Goal: Communication & Community: Answer question/provide support

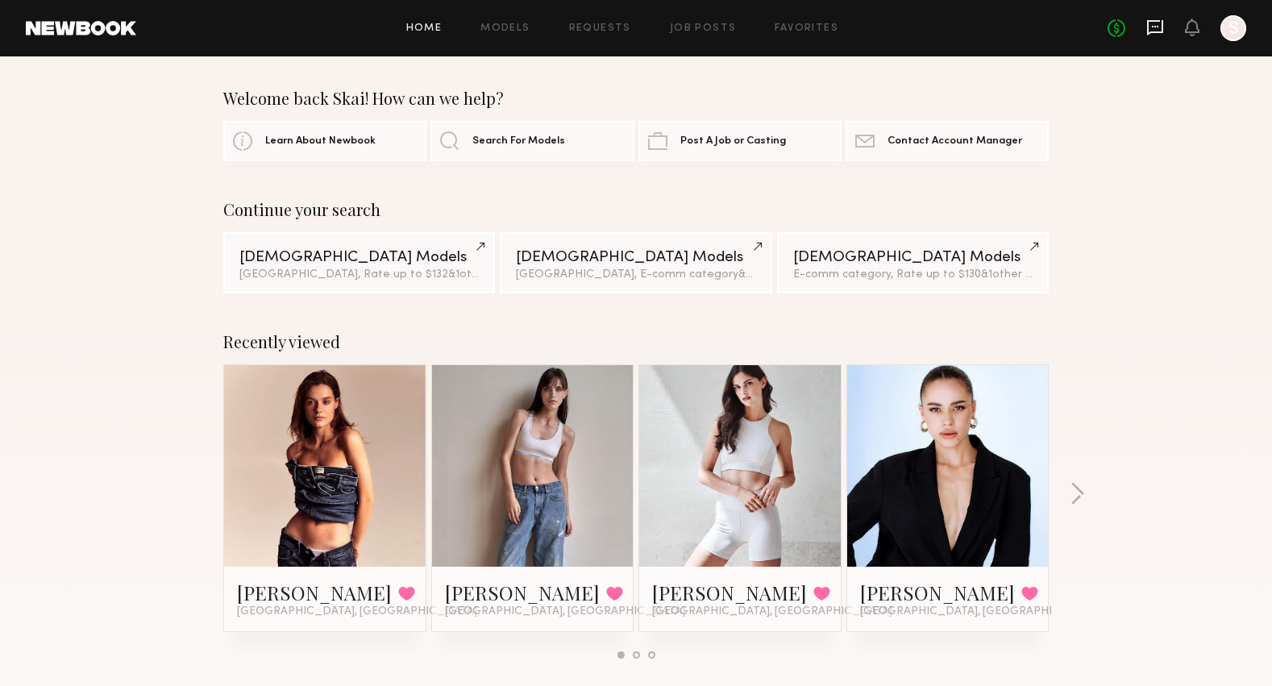
click at [1154, 27] on icon at bounding box center [1155, 27] width 6 height 2
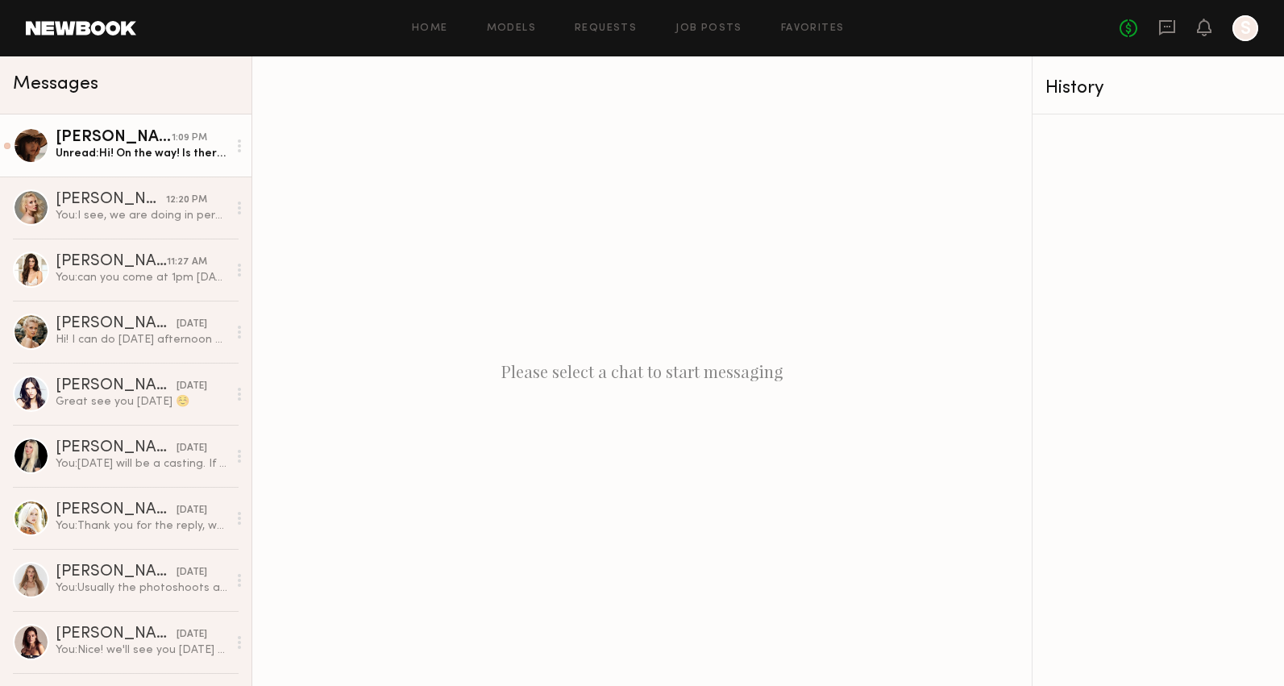
click at [129, 166] on link "[PERSON_NAME] 1:09 PM Unread: Hi! On the way! Is there additional floor/code/ge…" at bounding box center [125, 145] width 251 height 62
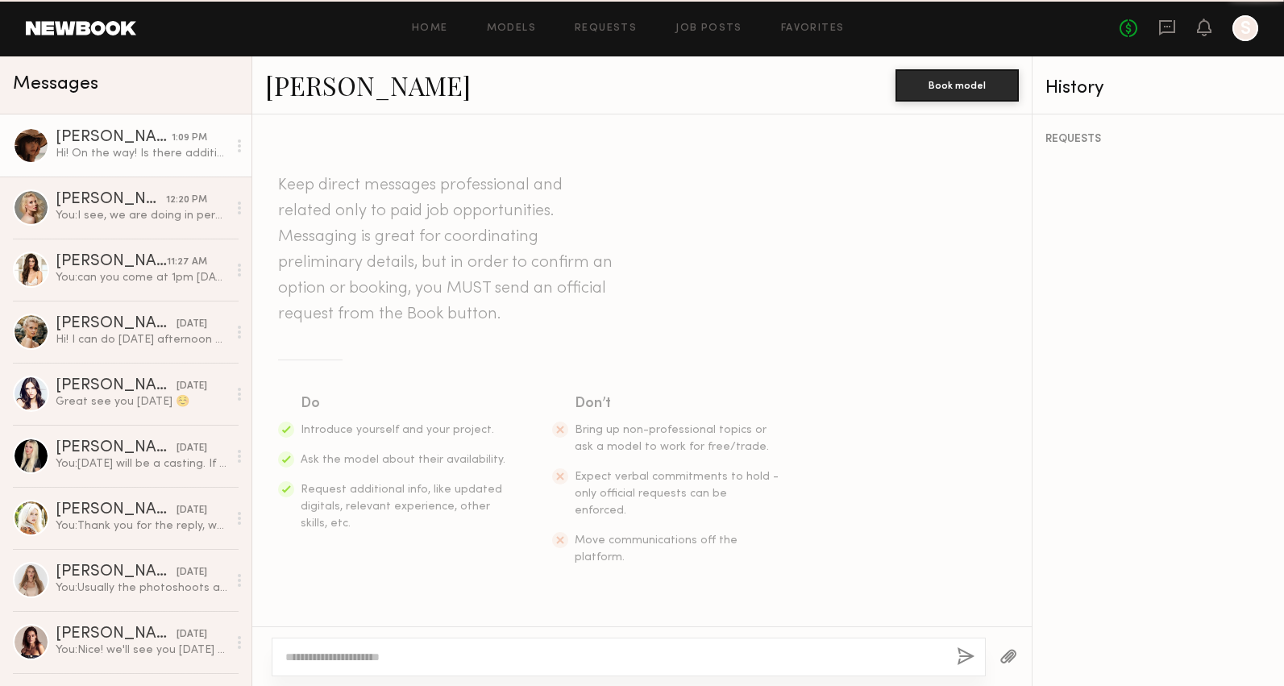
scroll to position [1182, 0]
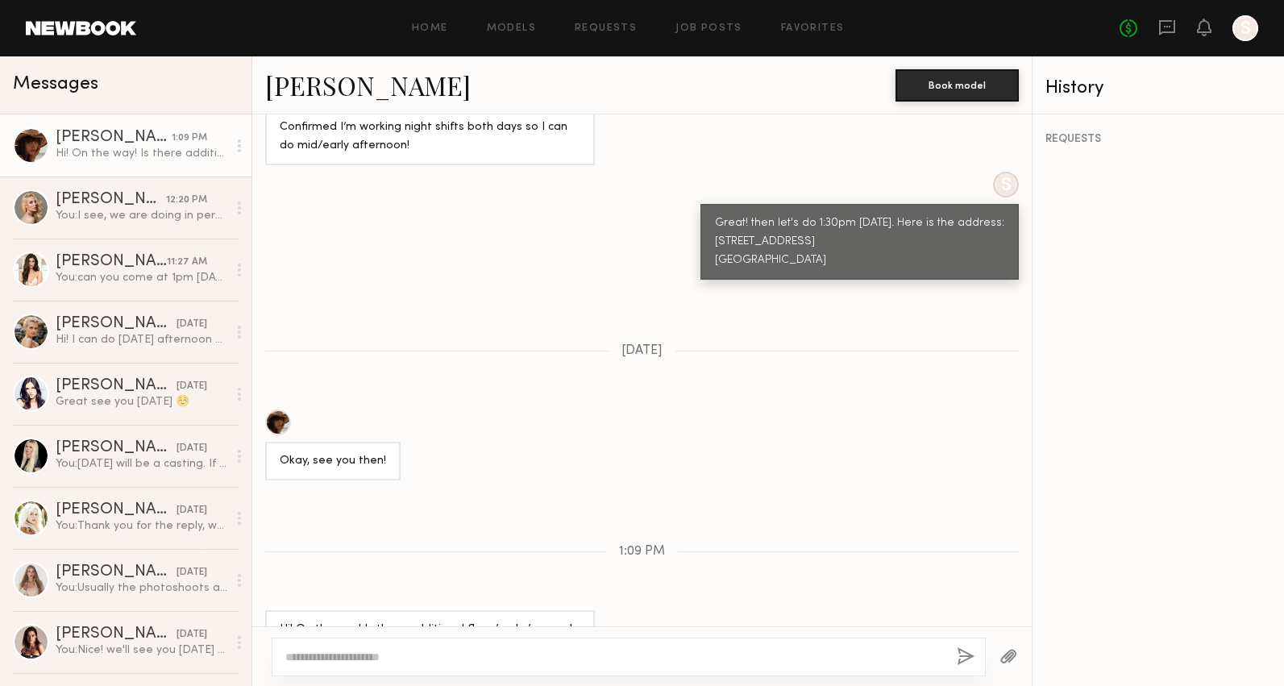
click at [581, 653] on textarea at bounding box center [614, 657] width 659 height 16
type textarea "**********"
click at [962, 654] on button "button" at bounding box center [966, 657] width 18 height 20
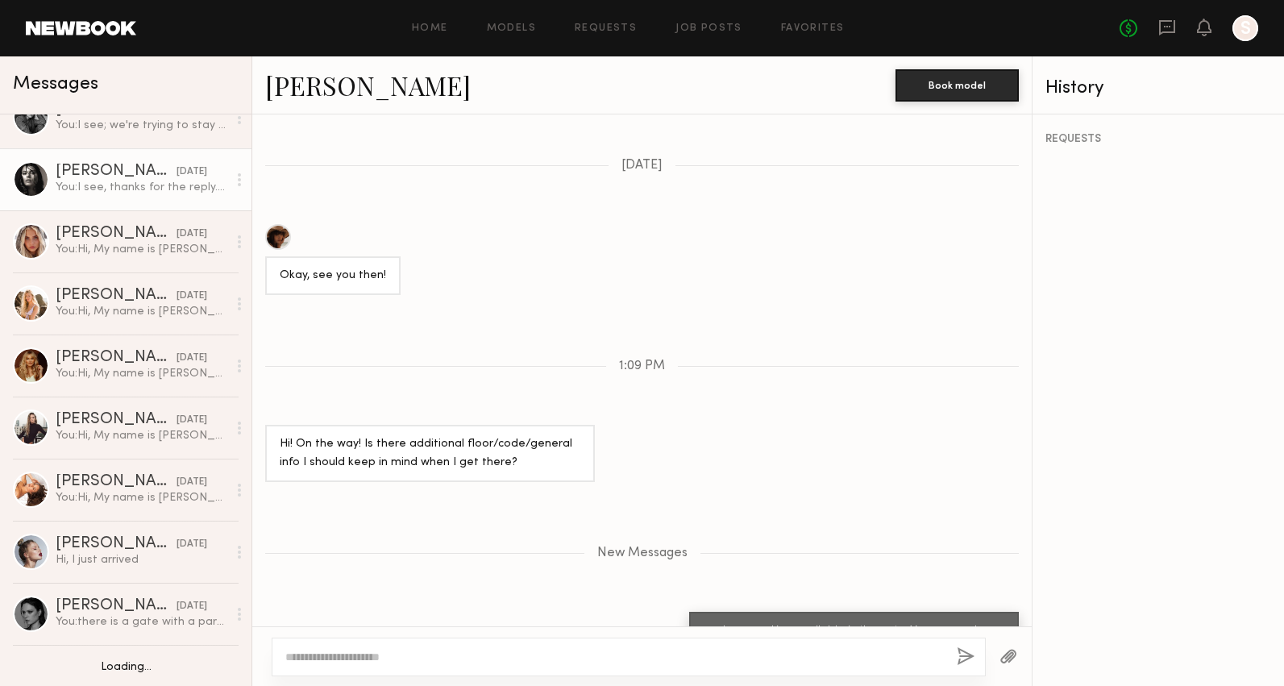
scroll to position [0, 0]
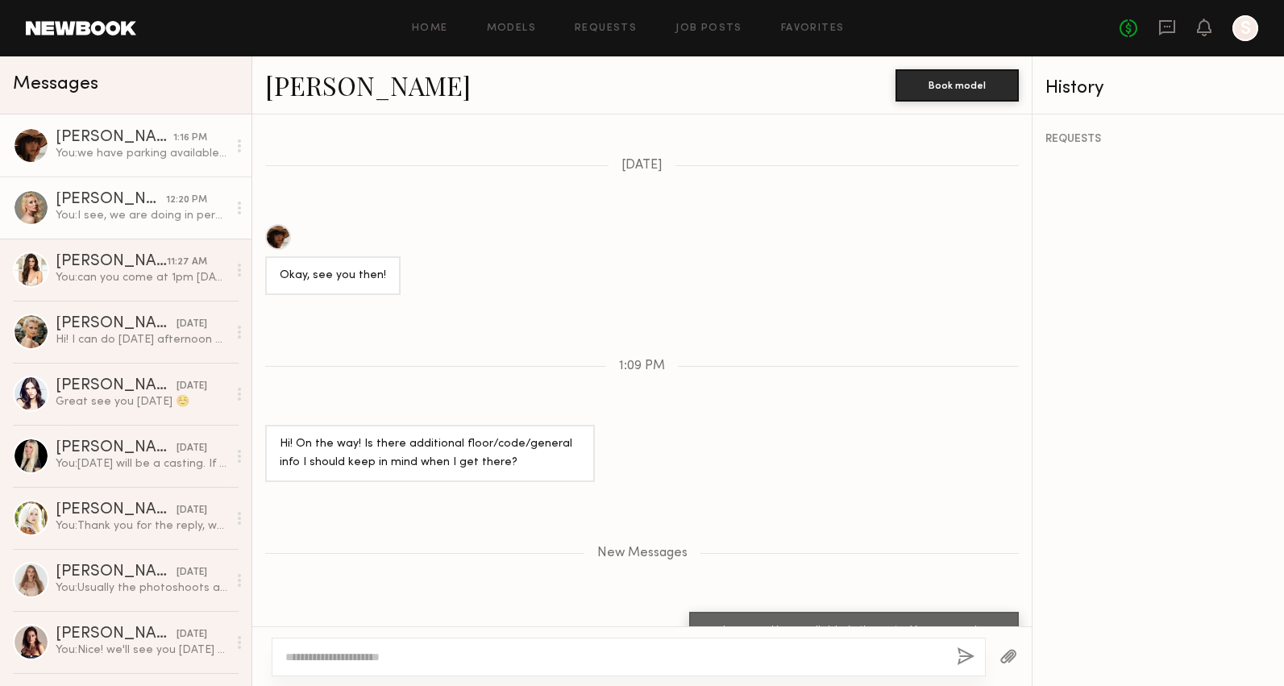
click at [166, 203] on div "12:20 PM" at bounding box center [186, 200] width 41 height 15
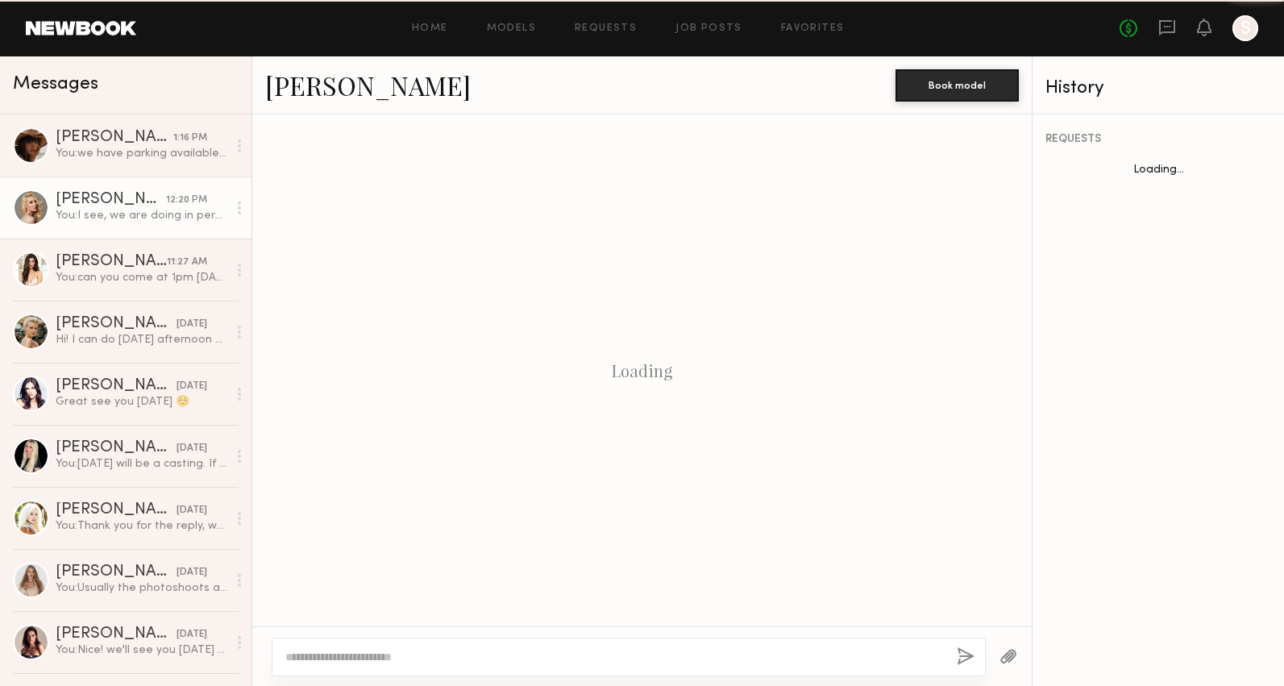
scroll to position [1677, 0]
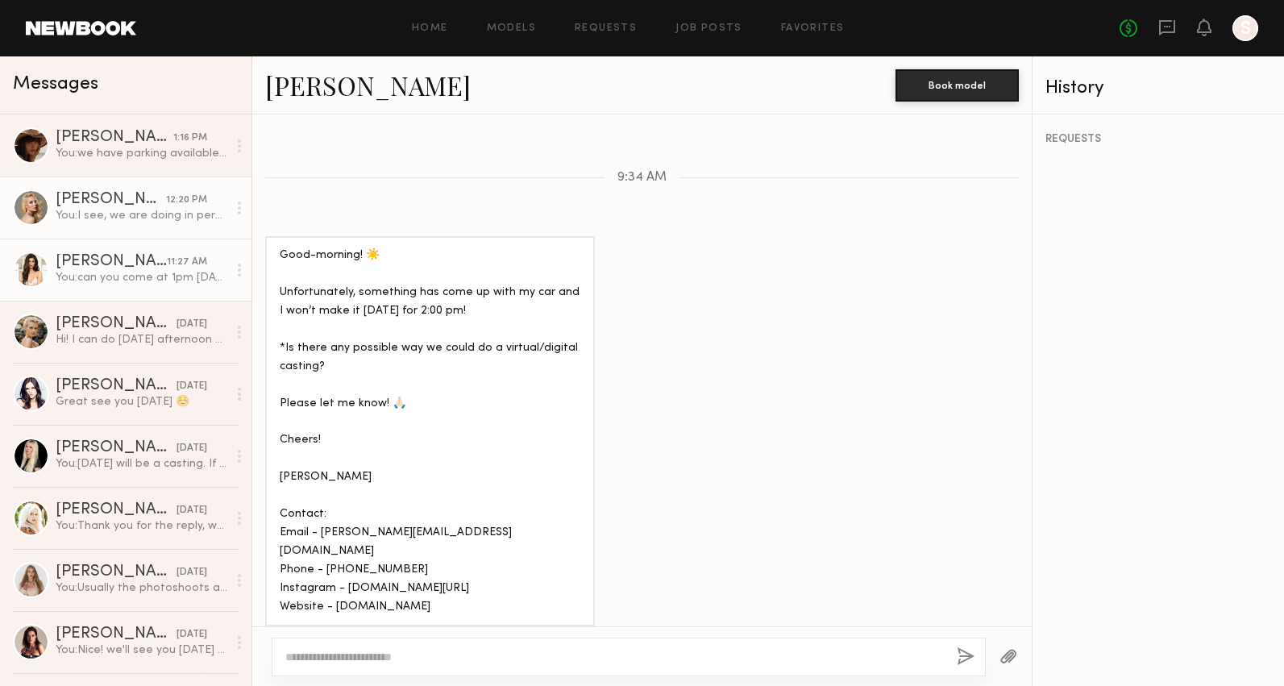
click at [138, 261] on div "[PERSON_NAME]" at bounding box center [111, 262] width 111 height 16
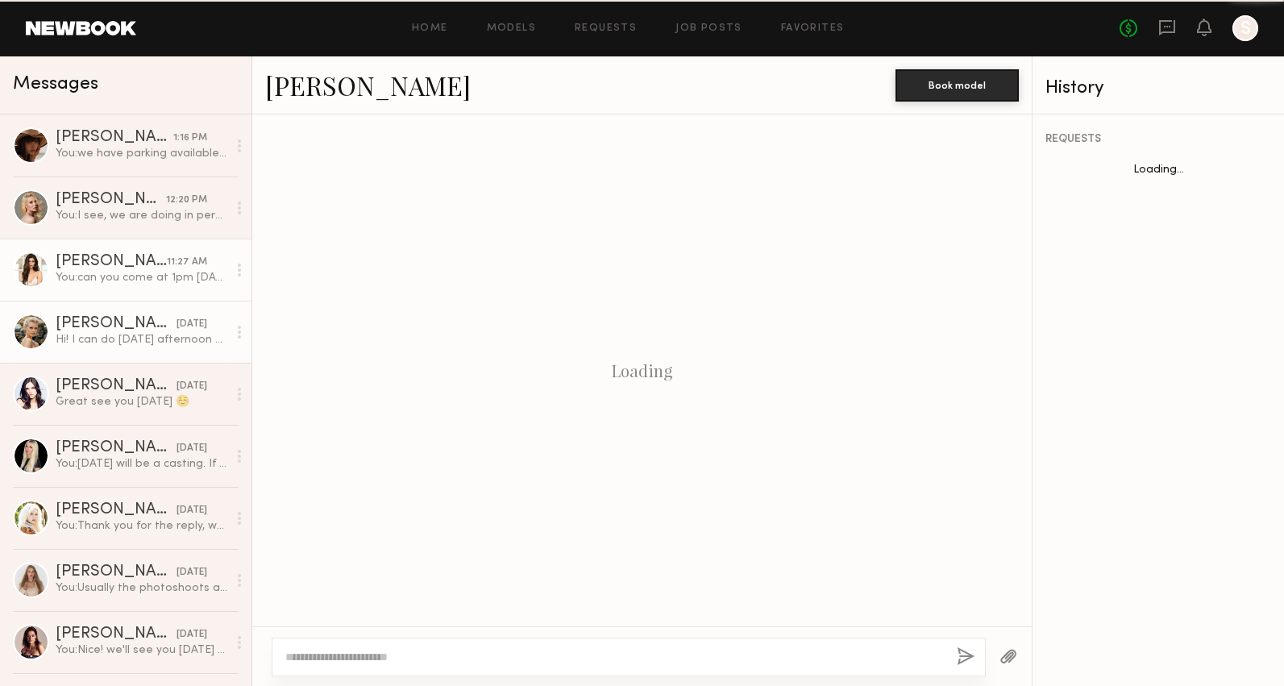
scroll to position [843, 0]
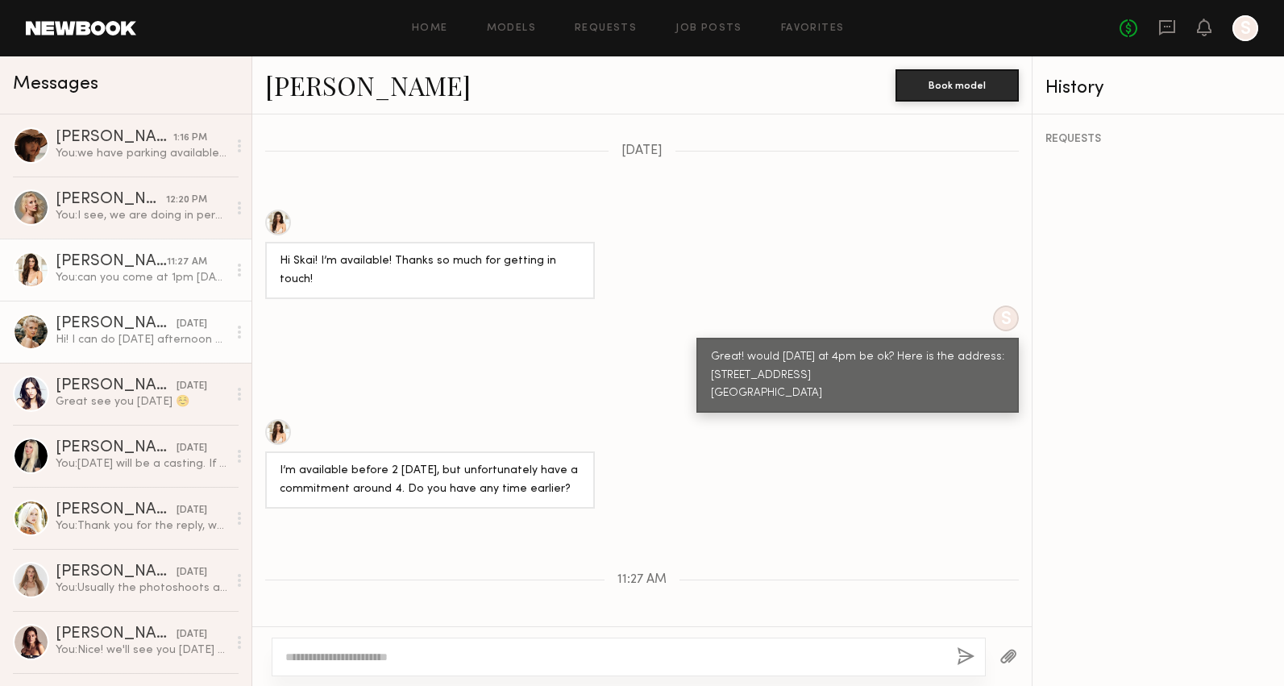
click at [145, 312] on link "[PERSON_NAME] [DATE] Hi! I can do [DATE] afternoon after 2/3 pm. Let me know if…" at bounding box center [125, 332] width 251 height 62
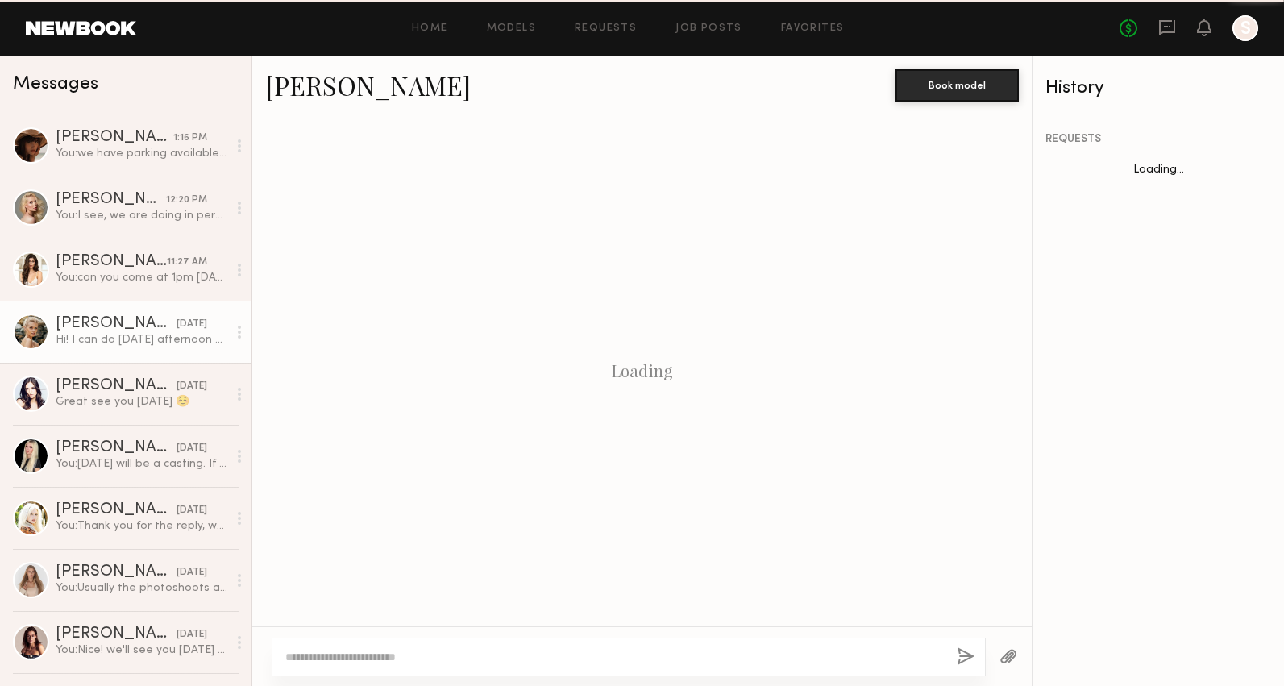
scroll to position [1383, 0]
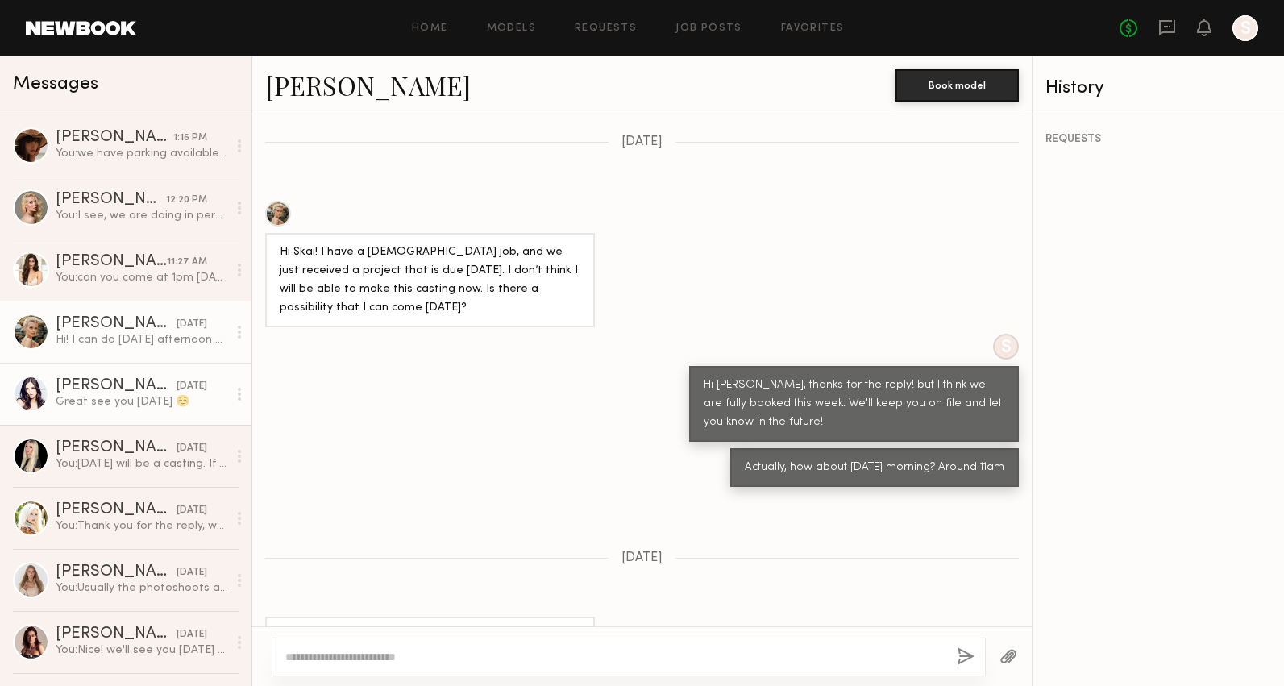
click at [105, 405] on div "Great see you [DATE] ☺️" at bounding box center [142, 401] width 172 height 15
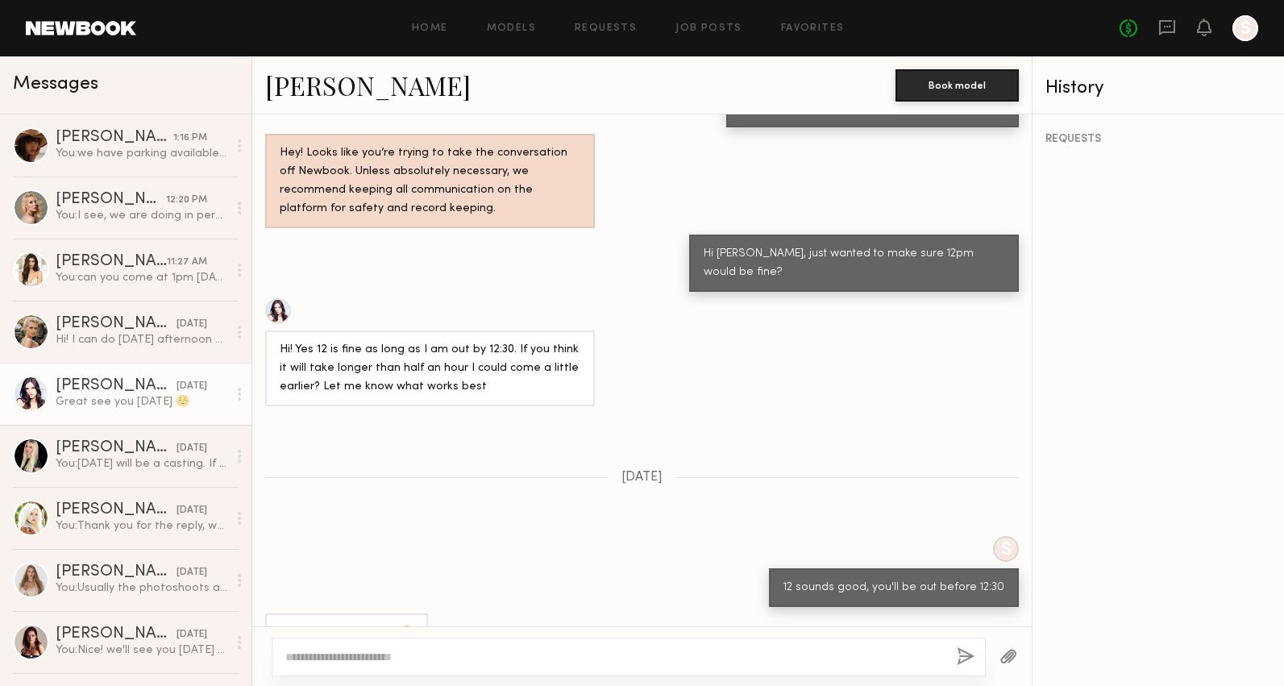
scroll to position [1114, 0]
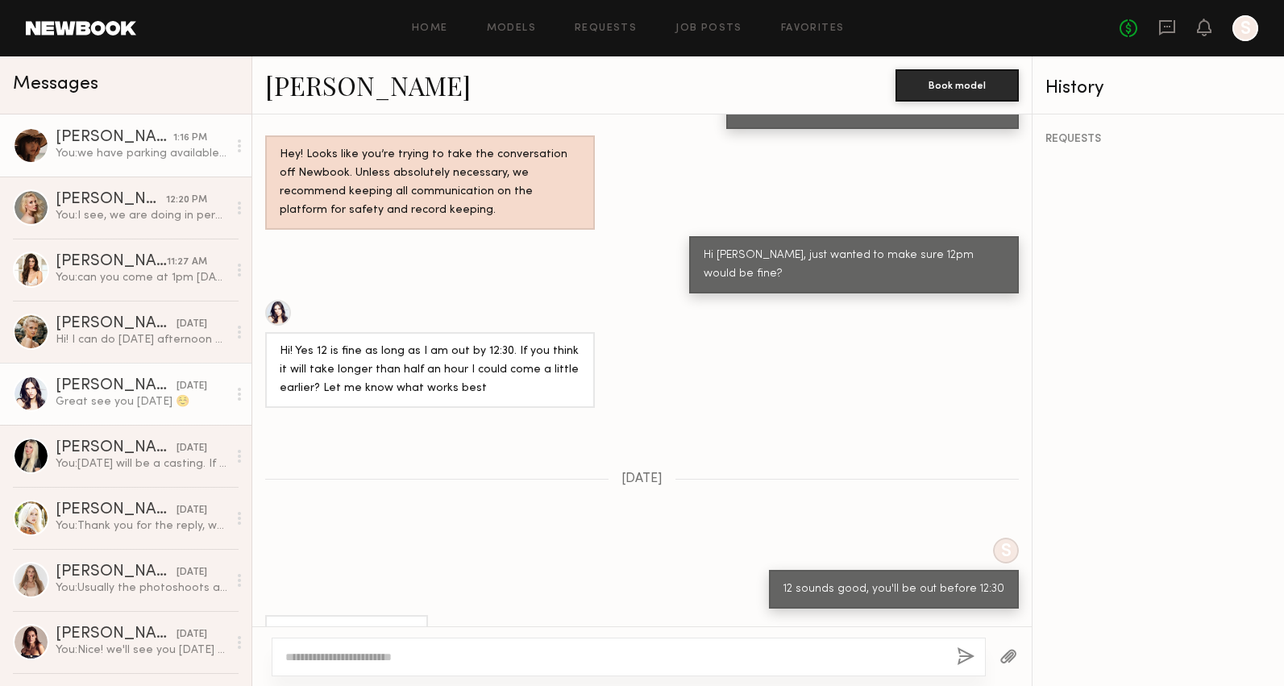
click at [123, 143] on div "[PERSON_NAME]" at bounding box center [115, 138] width 118 height 16
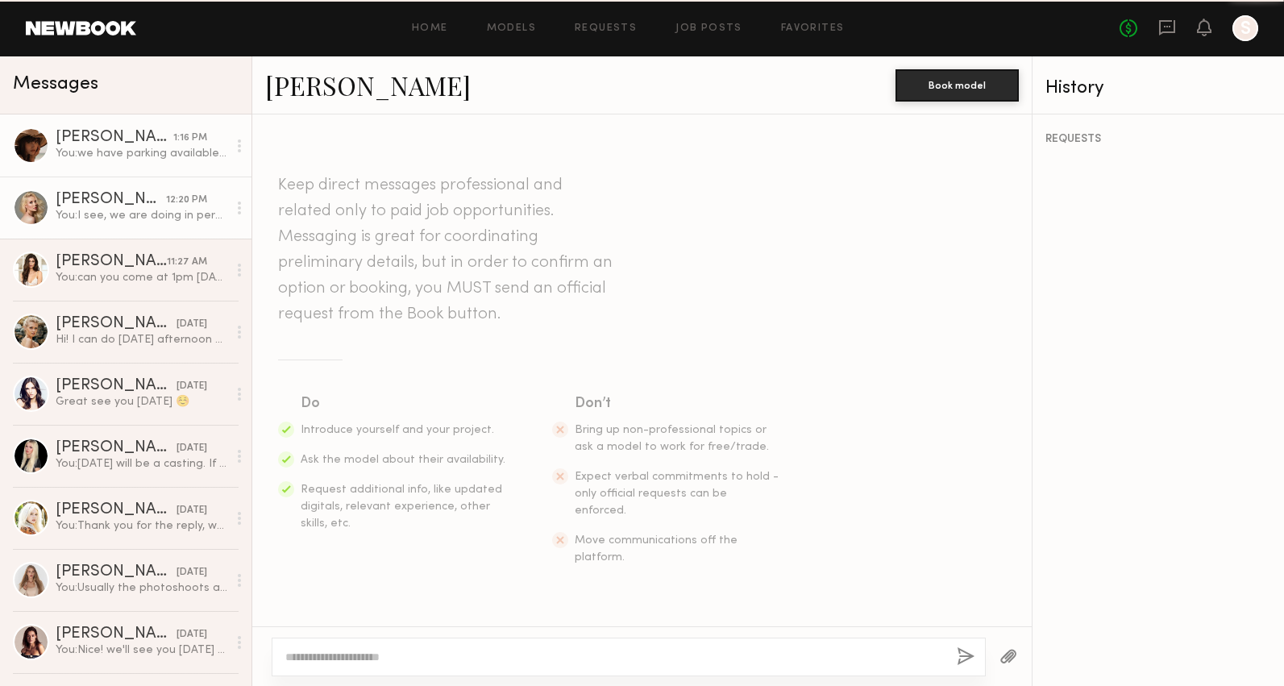
scroll to position [1245, 0]
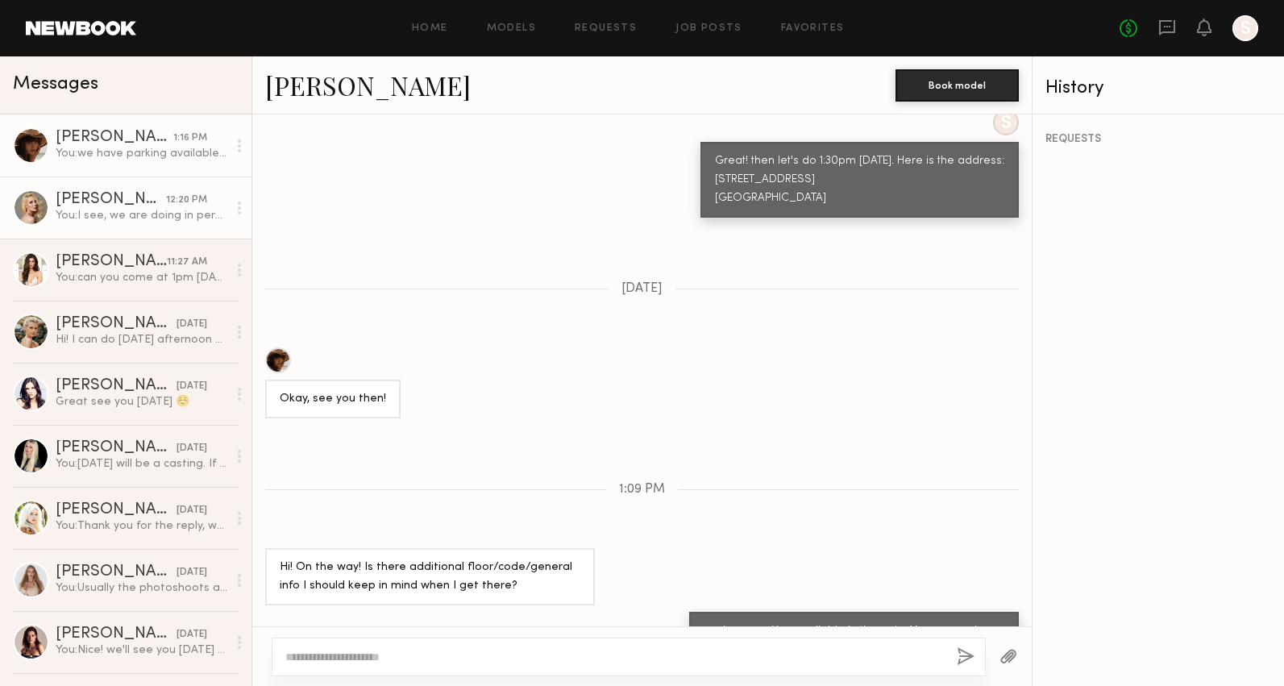
click at [125, 197] on div "[PERSON_NAME]" at bounding box center [111, 200] width 110 height 16
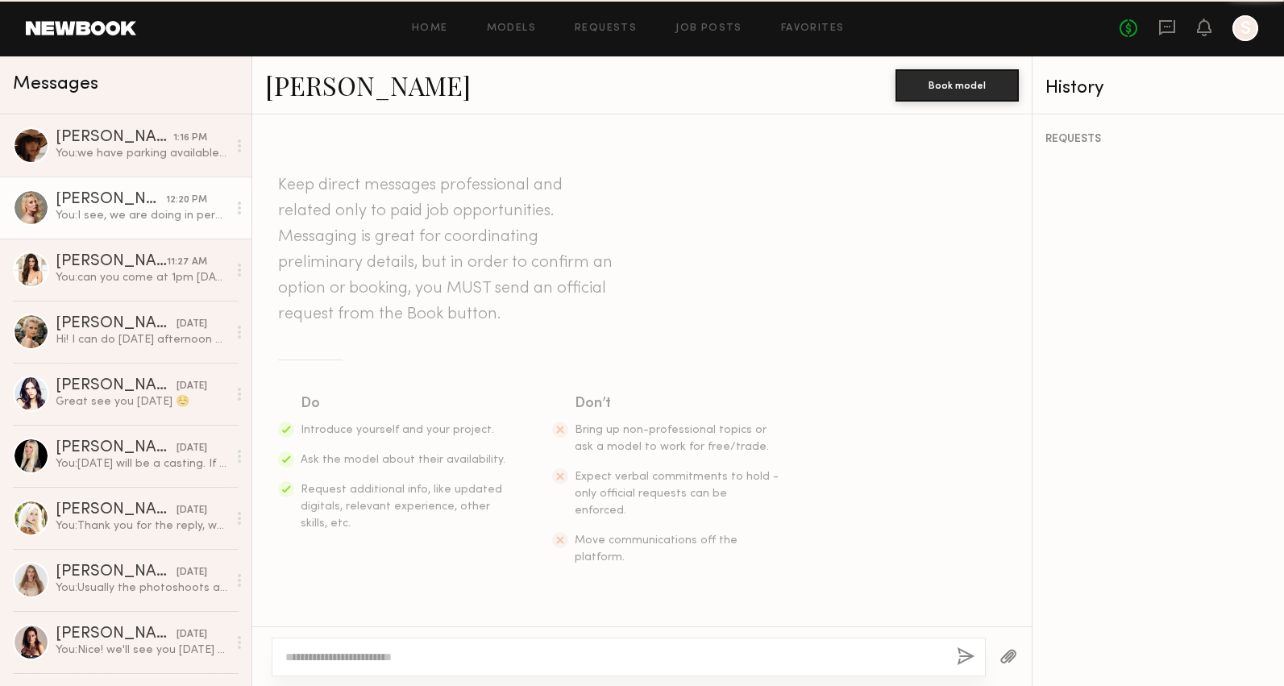
scroll to position [1677, 0]
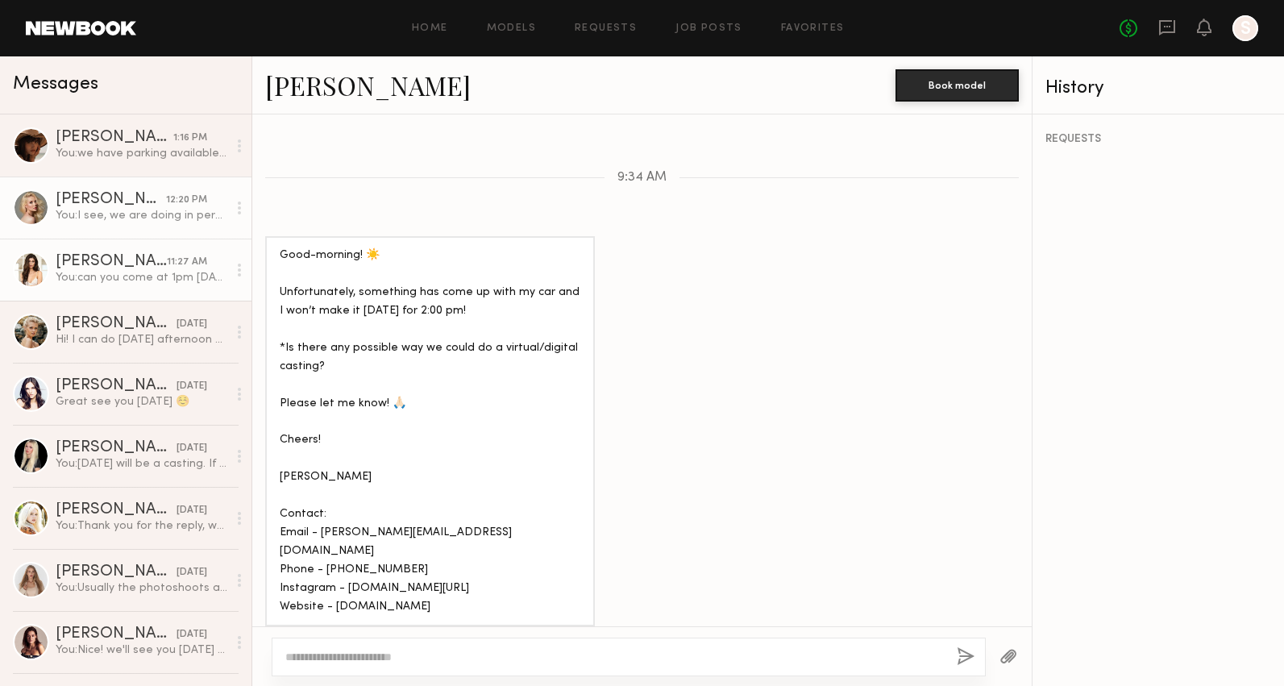
click at [118, 276] on div "You: can you come at 1pm [DATE]?" at bounding box center [142, 277] width 172 height 15
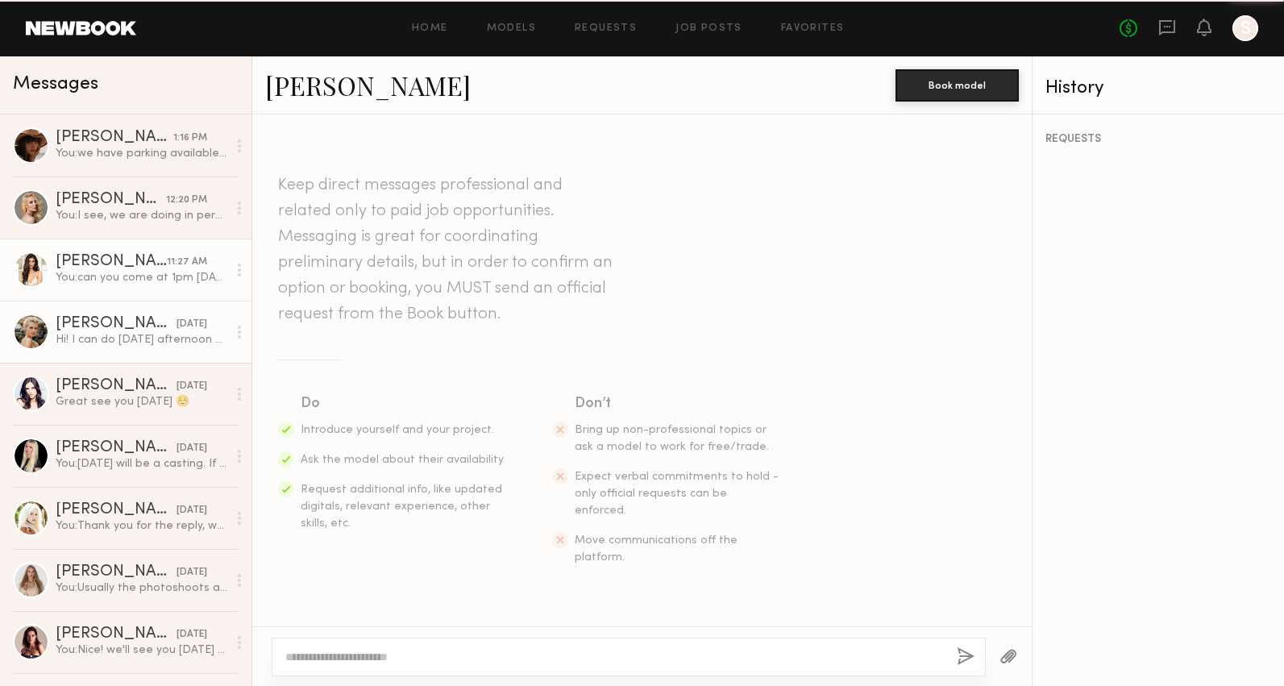
scroll to position [843, 0]
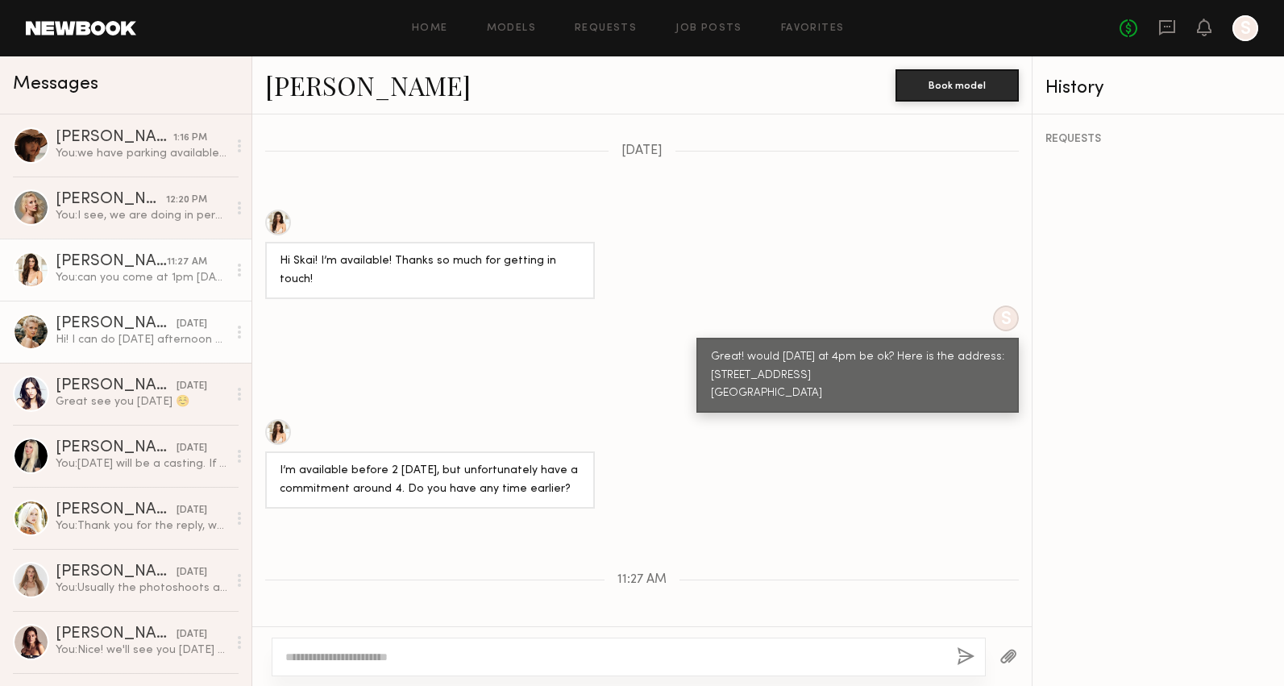
click at [127, 321] on div "[PERSON_NAME]" at bounding box center [116, 324] width 121 height 16
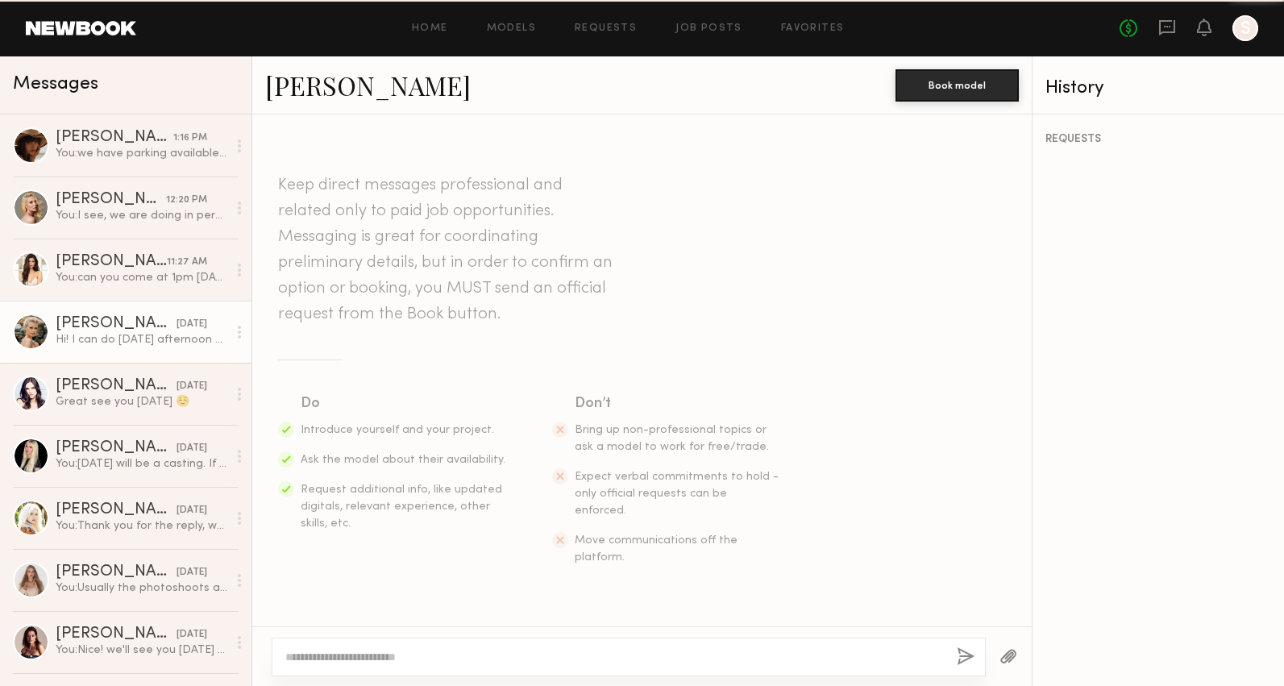
scroll to position [1383, 0]
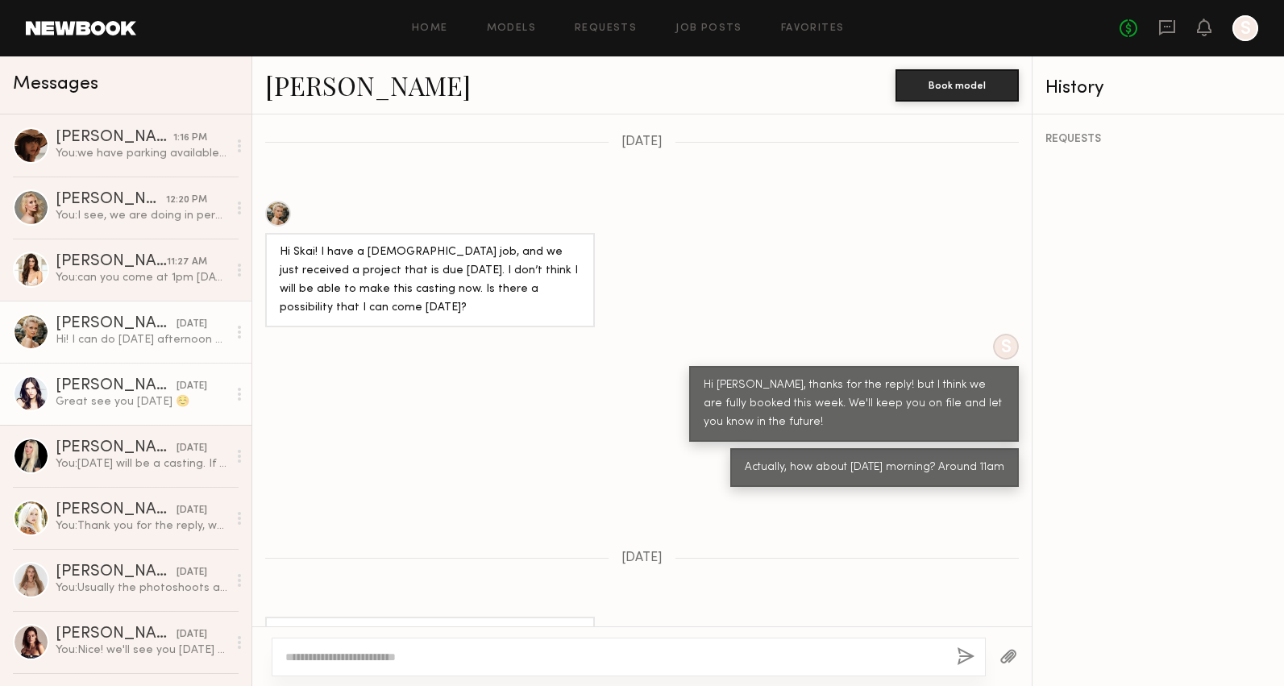
click at [177, 382] on div "[DATE]" at bounding box center [192, 386] width 31 height 15
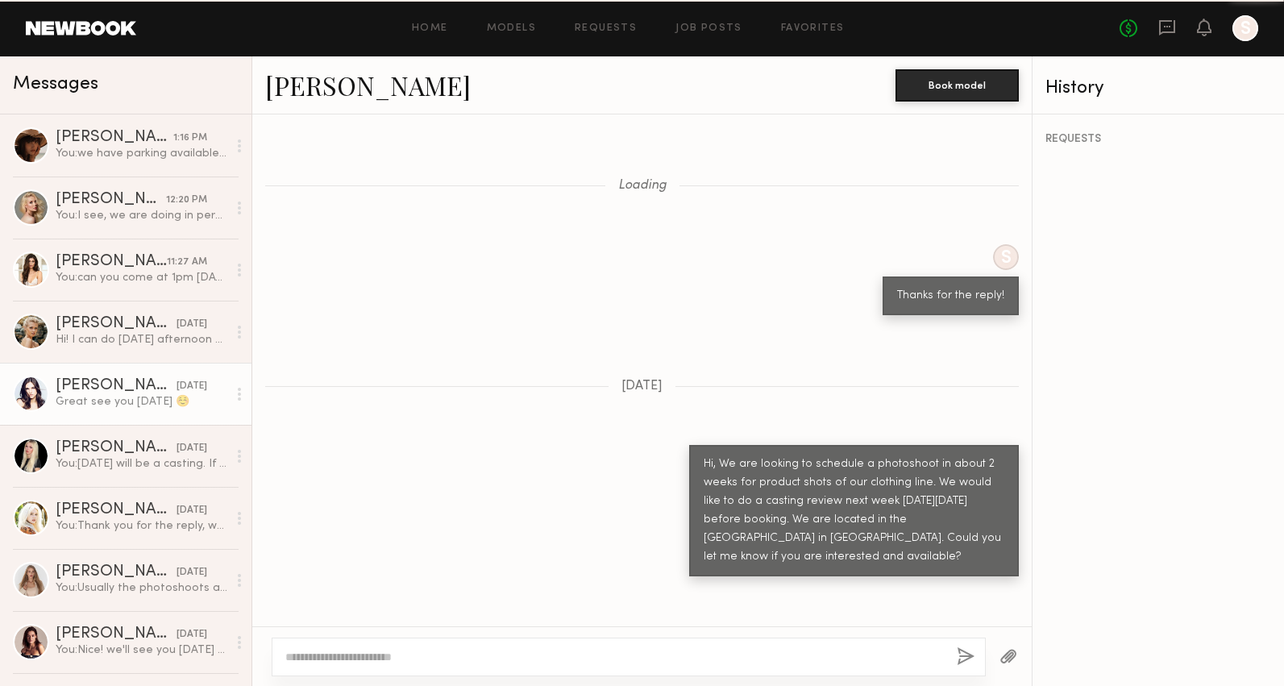
scroll to position [1114, 0]
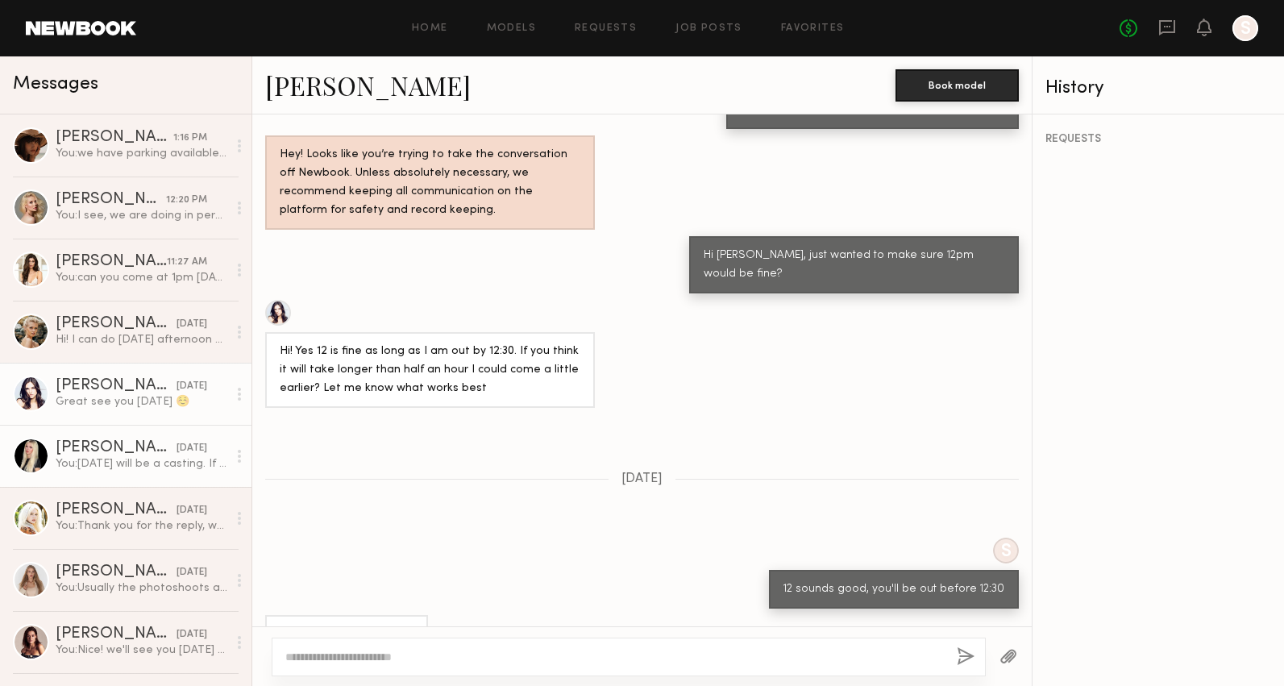
click at [133, 448] on div "[PERSON_NAME]" at bounding box center [116, 448] width 121 height 16
